Goal: Find specific page/section: Find specific page/section

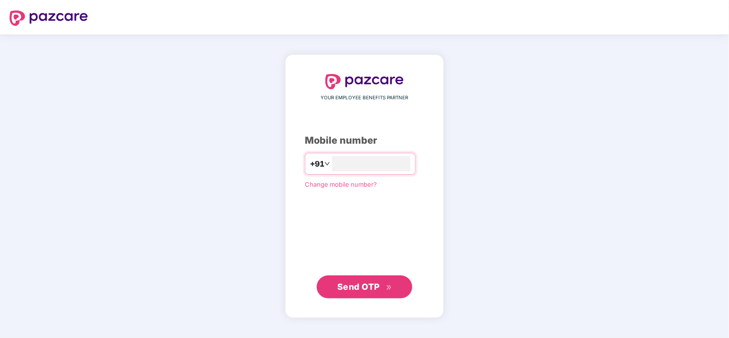
type input "**********"
click at [338, 291] on span "Send OTP" at bounding box center [358, 287] width 43 height 10
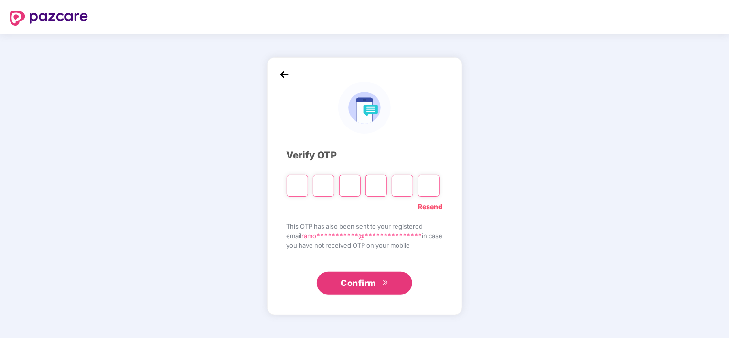
type input "*"
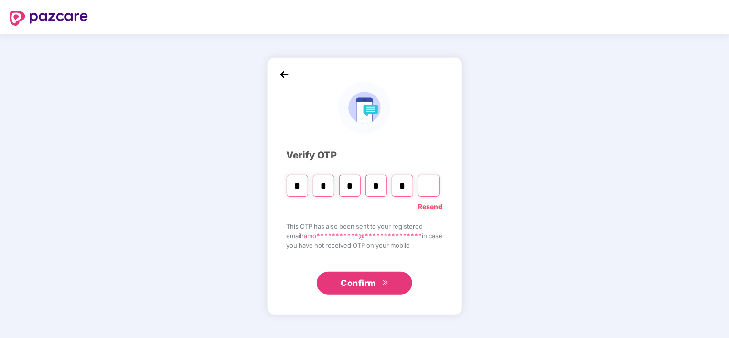
type input "*"
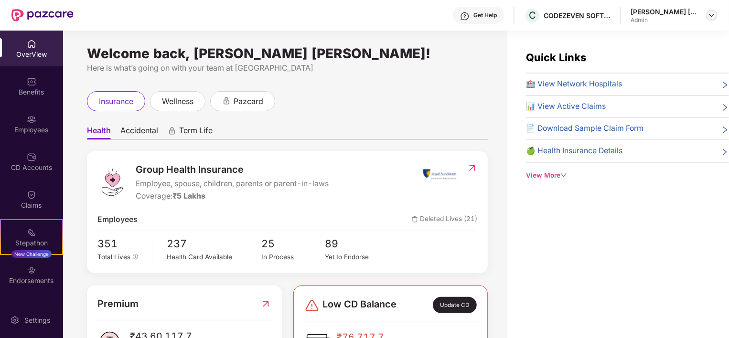
click at [710, 13] on img at bounding box center [712, 15] width 8 height 8
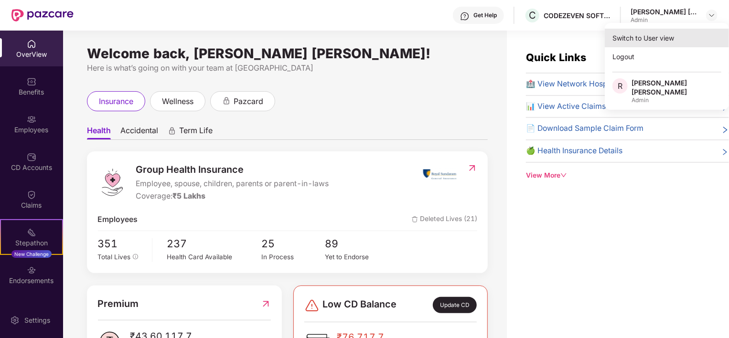
click at [644, 41] on div "Switch to User view" at bounding box center [667, 38] width 124 height 19
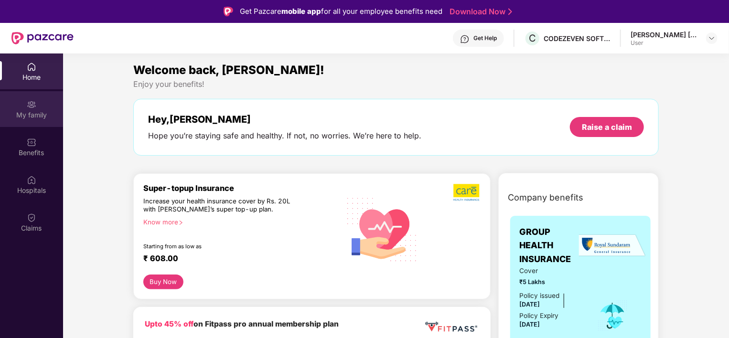
click at [19, 117] on div "My family" at bounding box center [31, 115] width 63 height 10
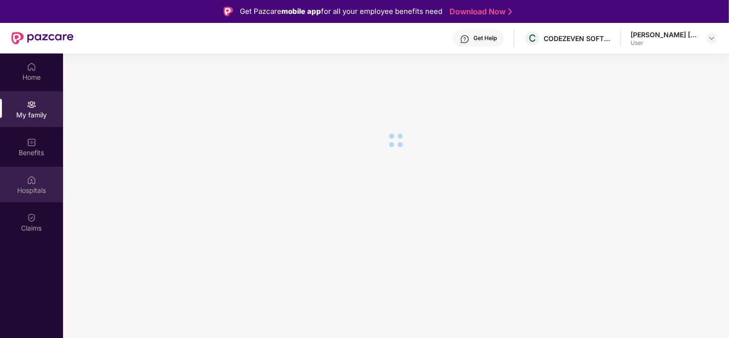
click at [28, 184] on img at bounding box center [32, 180] width 10 height 10
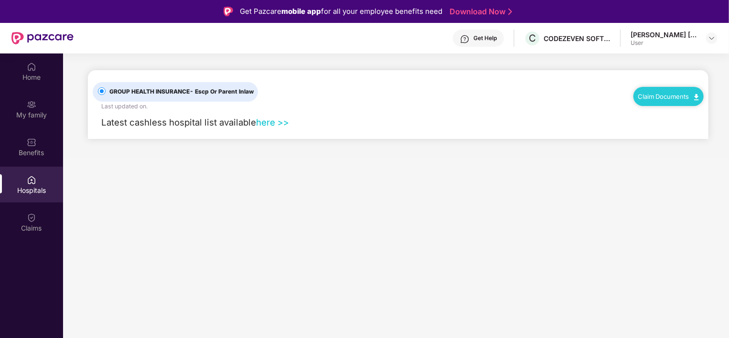
click at [268, 121] on link "here >>" at bounding box center [272, 122] width 33 height 11
drag, startPoint x: 102, startPoint y: 122, endPoint x: 253, endPoint y: 117, distance: 151.1
click at [253, 117] on span "Latest cashless hospital list available" at bounding box center [178, 122] width 155 height 11
copy span "Latest cashless hospital list available"
